Goal: Navigation & Orientation: Find specific page/section

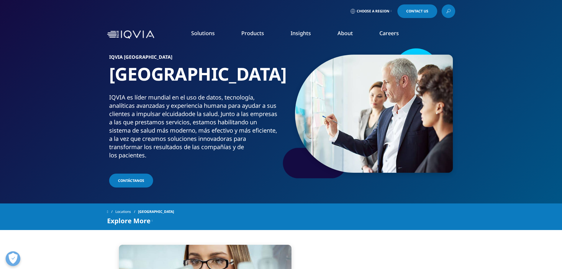
click at [390, 34] on link "Careers" at bounding box center [388, 32] width 19 height 7
click at [385, 35] on link "Careers" at bounding box center [388, 32] width 19 height 7
click at [297, 98] on link "View Open Roles" at bounding box center [342, 96] width 118 height 6
click at [316, 97] on link "View Open Roles" at bounding box center [342, 96] width 118 height 6
